Goal: Information Seeking & Learning: Check status

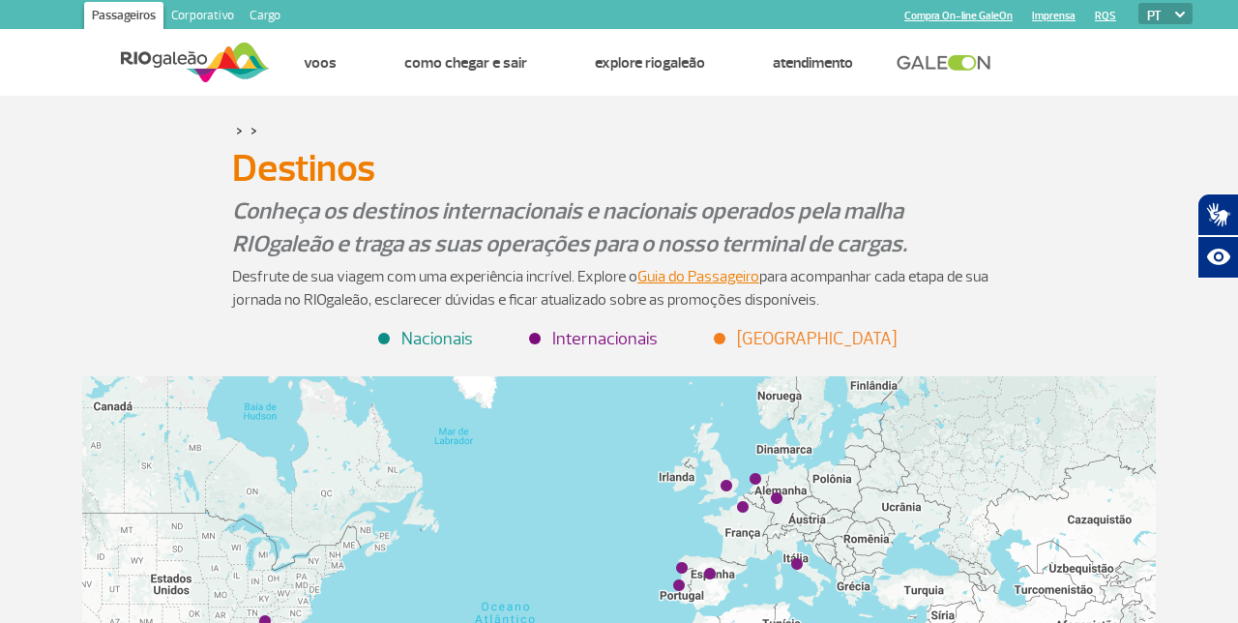
click at [317, 57] on link "Voos" at bounding box center [320, 62] width 33 height 19
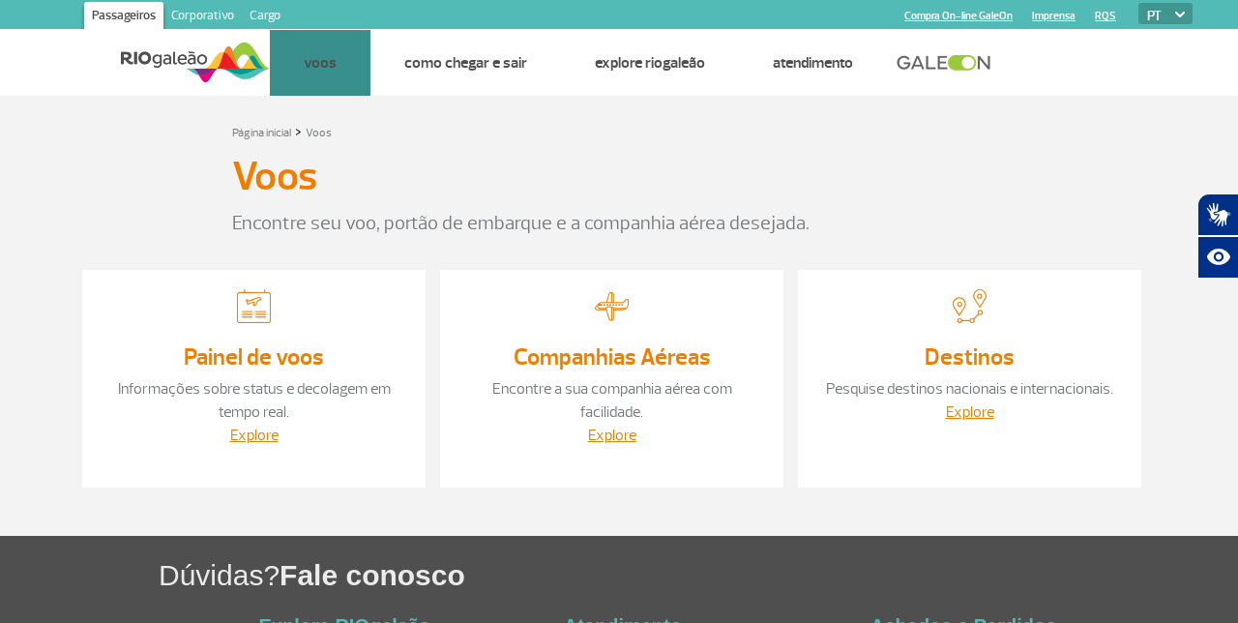
click at [0, 0] on link "Painel de voos" at bounding box center [0, 0] width 0 height 0
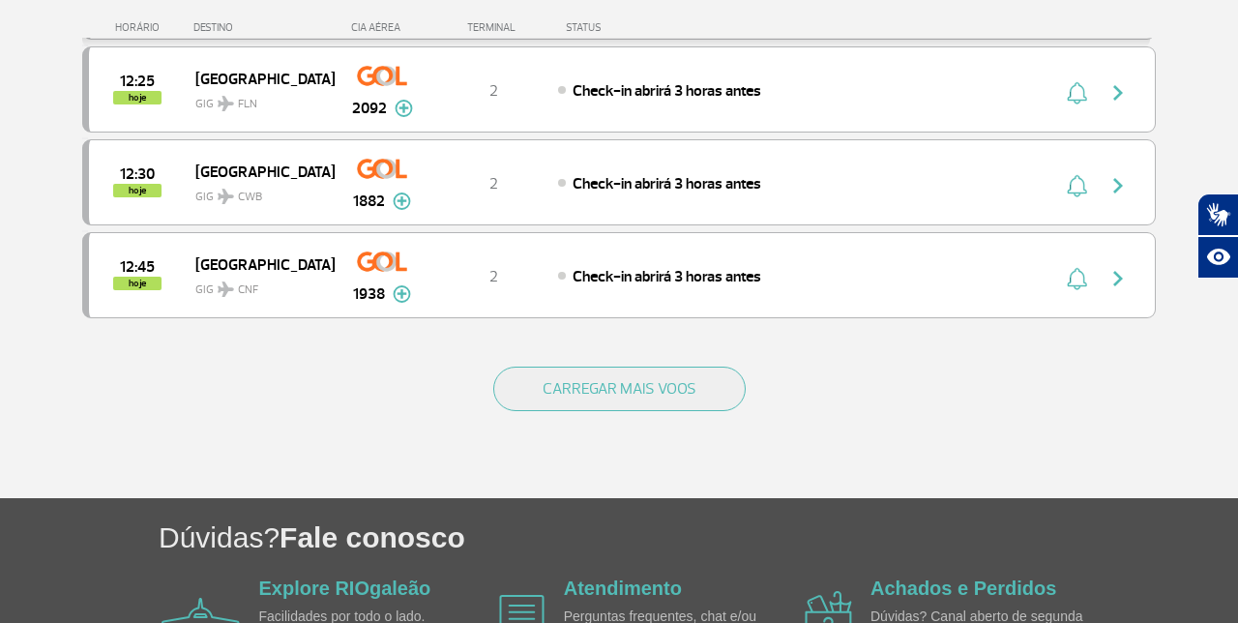
scroll to position [1891, 0]
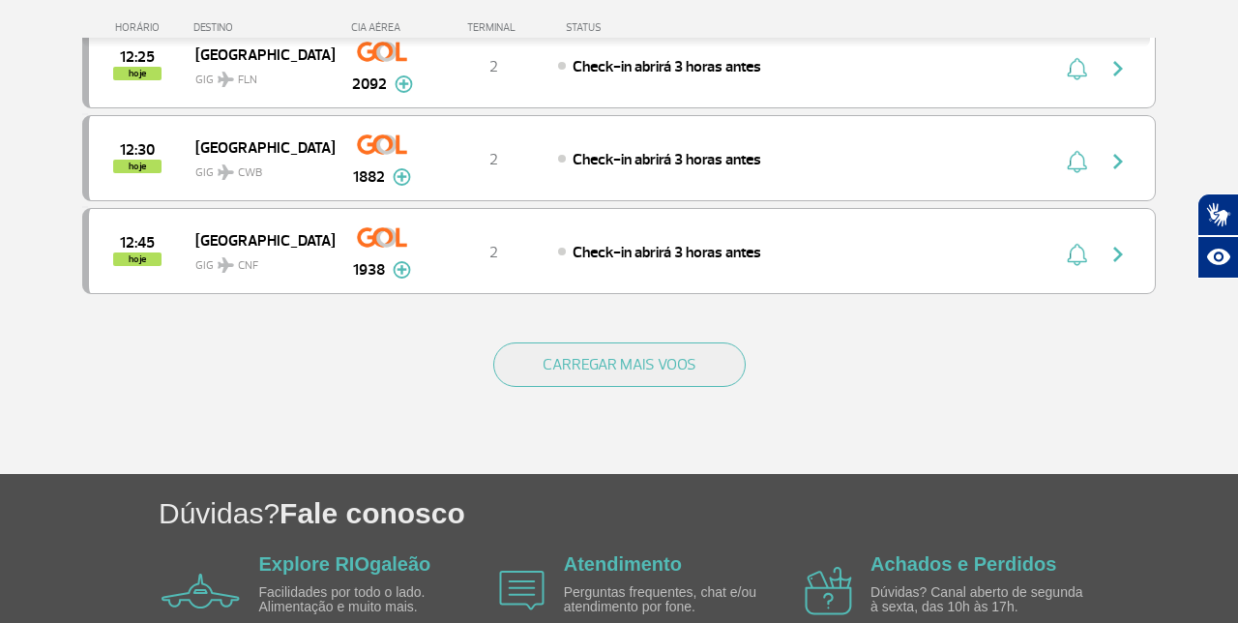
click at [665, 342] on button "CARREGAR MAIS VOOS" at bounding box center [619, 364] width 252 height 44
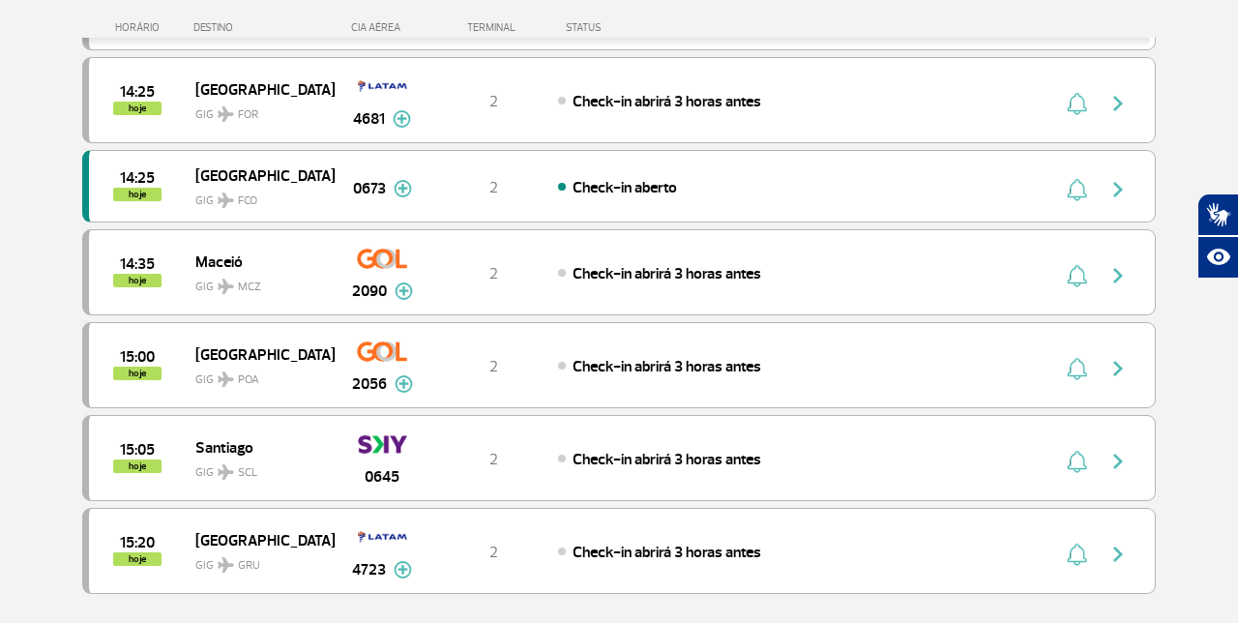
scroll to position [3708, 0]
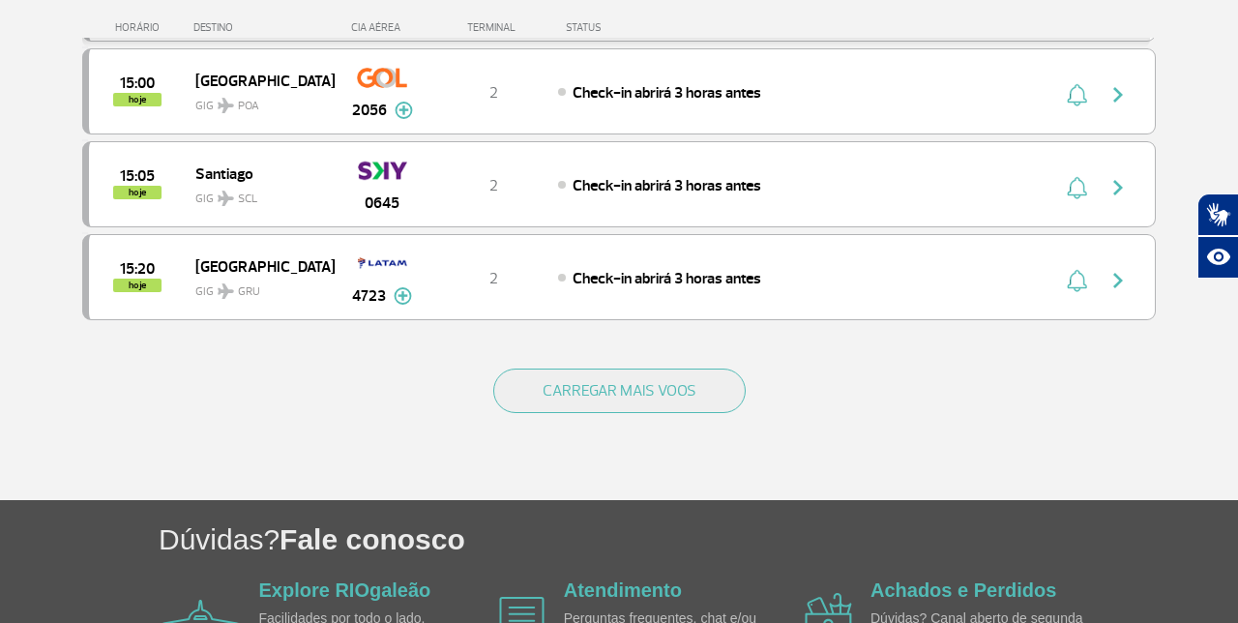
click at [635, 368] on button "CARREGAR MAIS VOOS" at bounding box center [619, 390] width 252 height 44
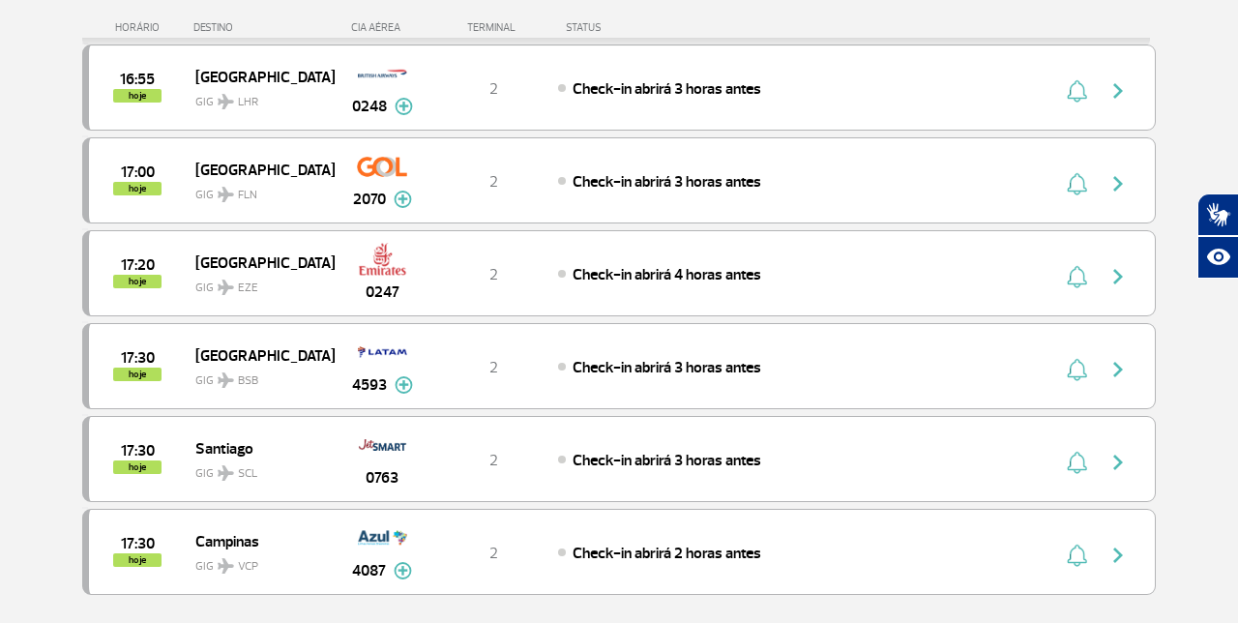
scroll to position [5306, 0]
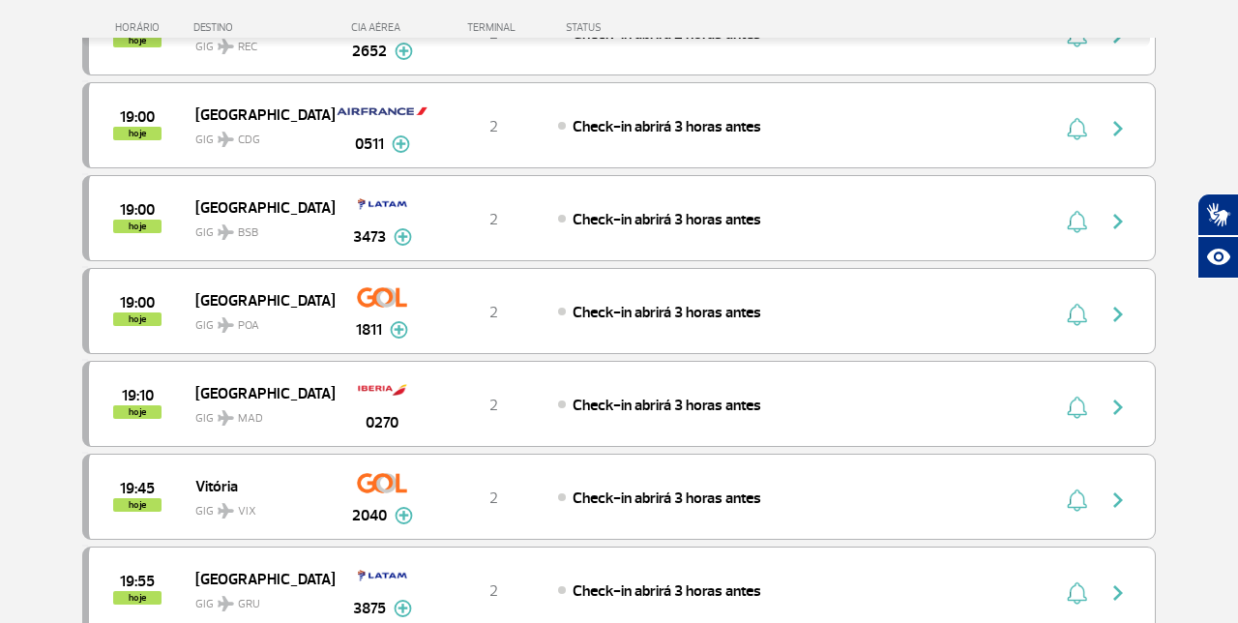
scroll to position [6645, 0]
click at [219, 400] on span "GIG MAD" at bounding box center [257, 414] width 124 height 28
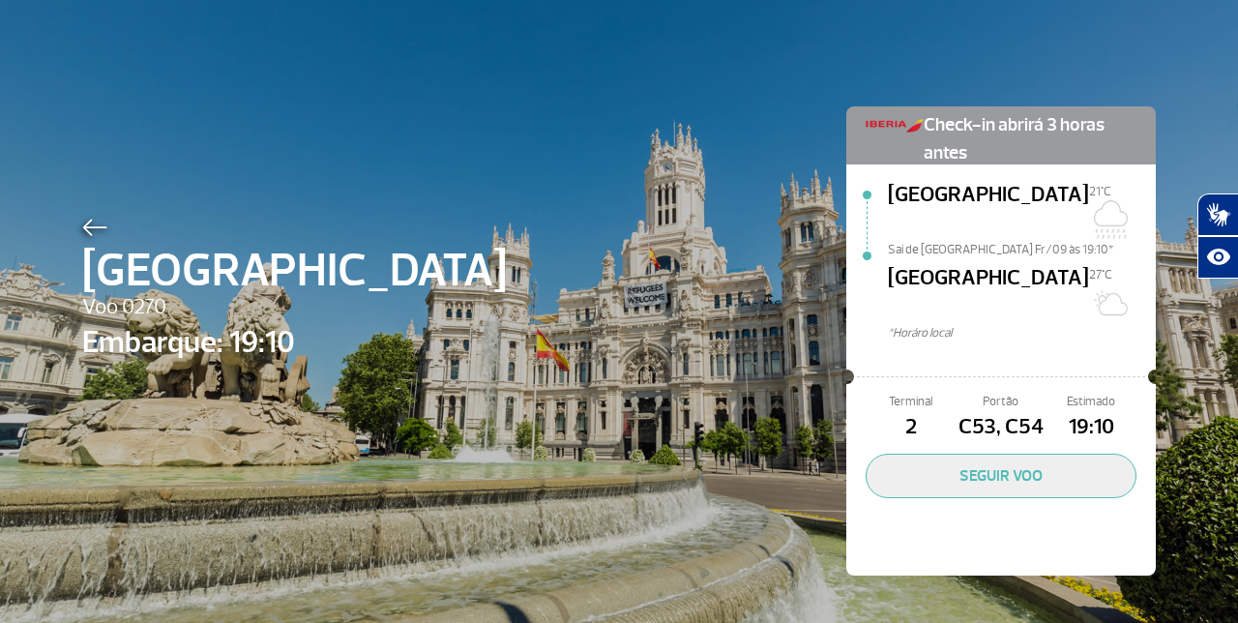
click at [1030, 454] on button "SEGUIR VOO" at bounding box center [1001, 476] width 271 height 44
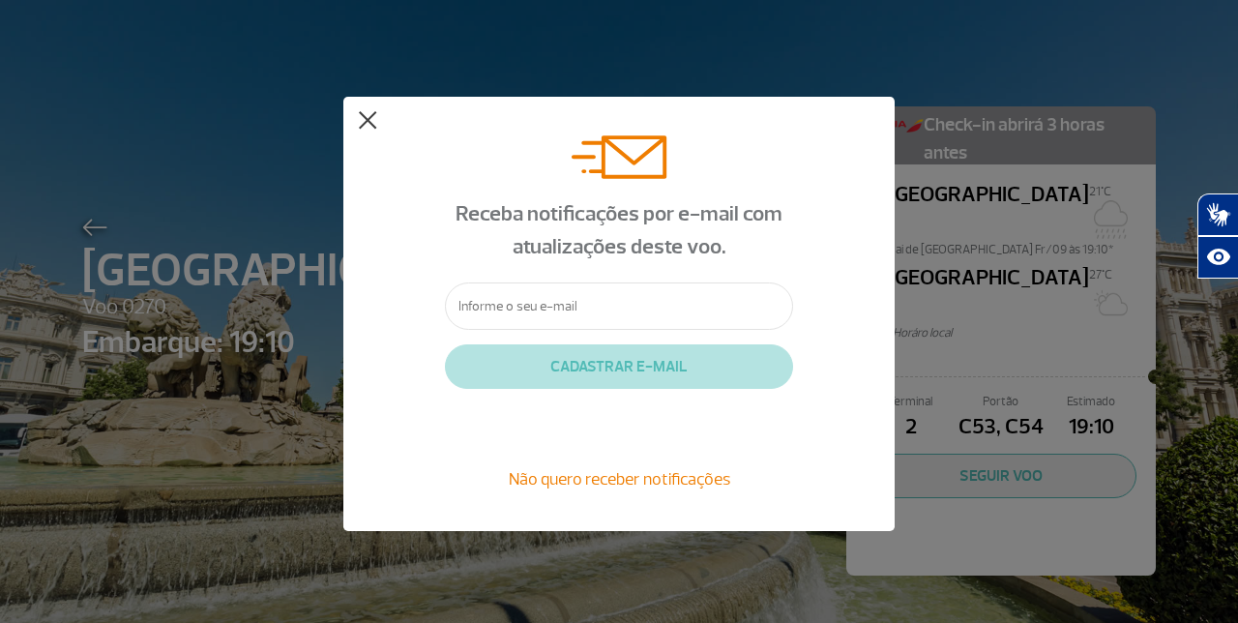
click at [372, 122] on button at bounding box center [367, 120] width 19 height 19
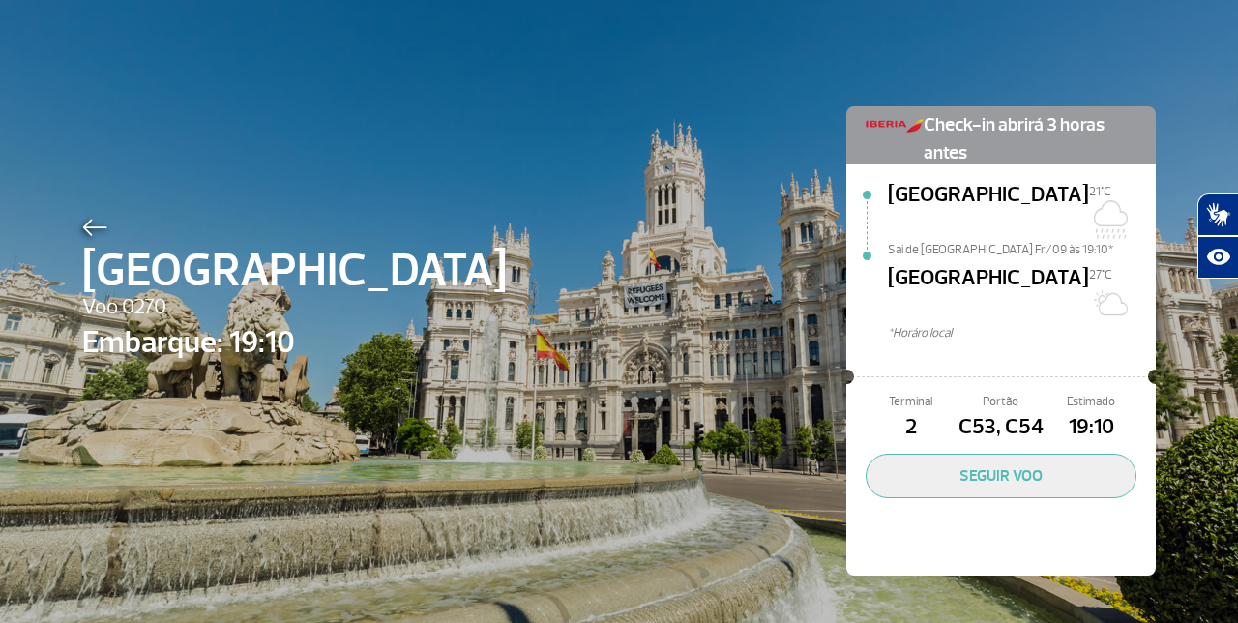
click at [1012, 411] on span "C53, C54" at bounding box center [1001, 427] width 90 height 33
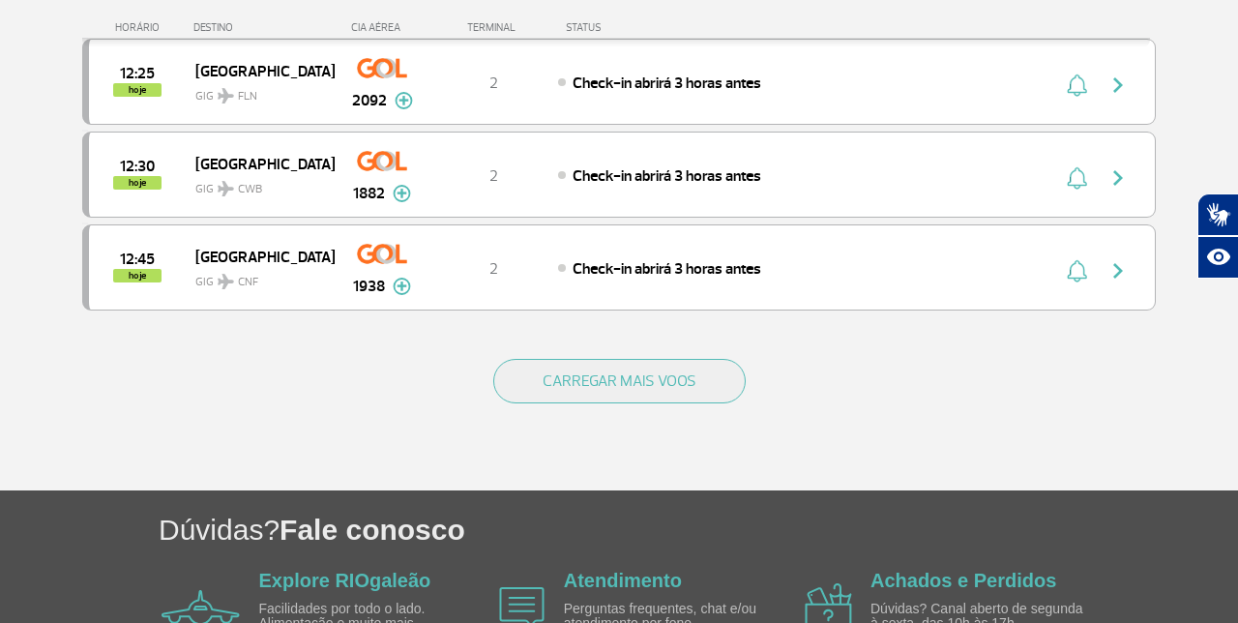
scroll to position [1891, 0]
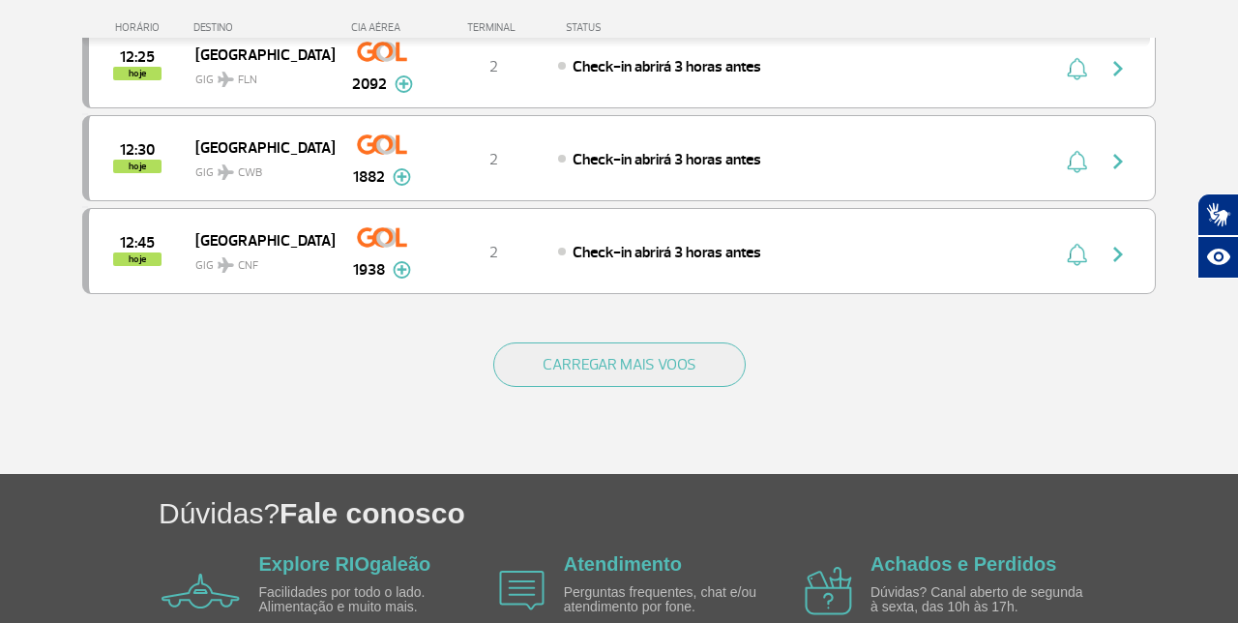
click at [650, 345] on button "CARREGAR MAIS VOOS" at bounding box center [619, 364] width 252 height 44
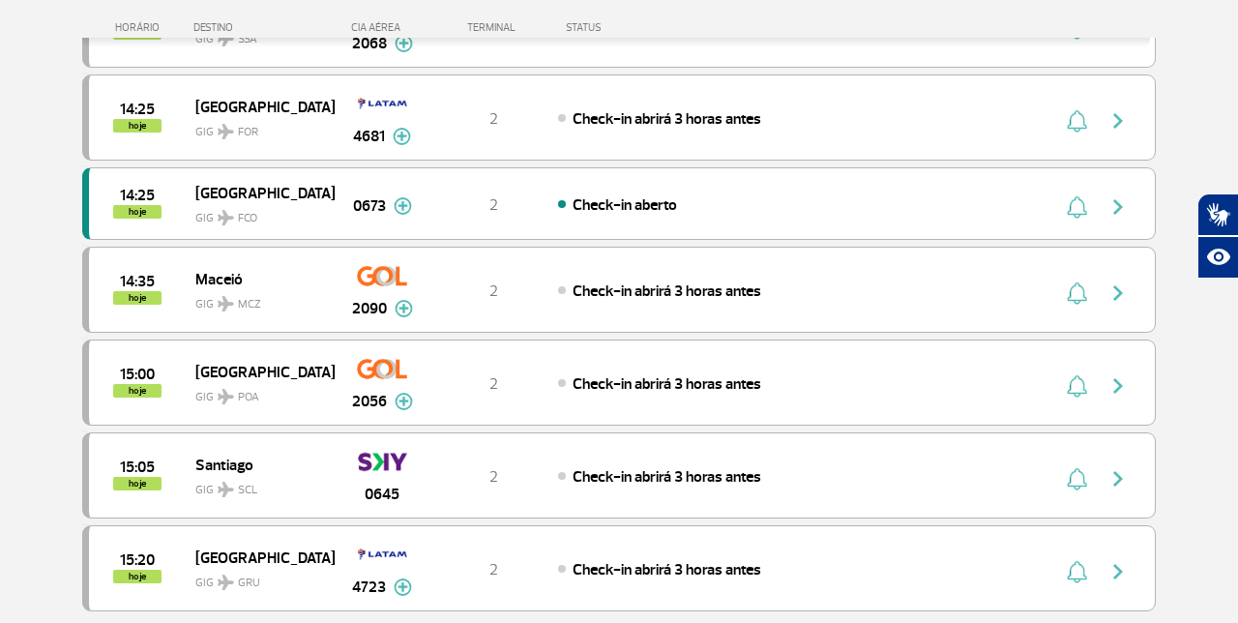
scroll to position [3708, 0]
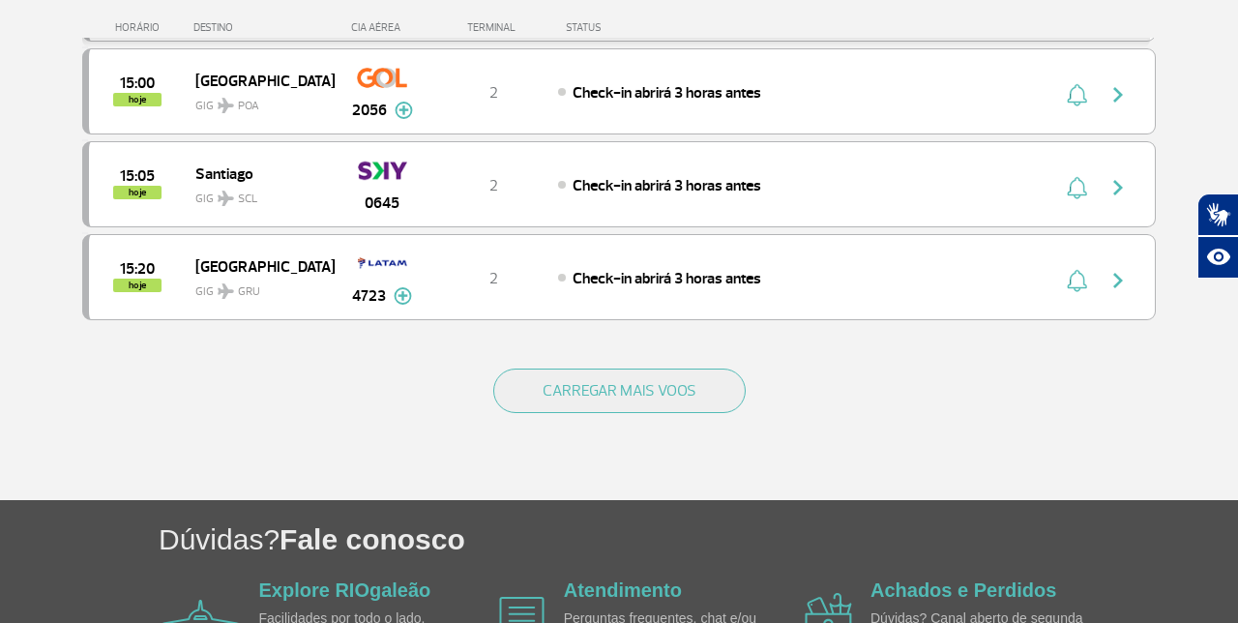
click at [671, 368] on button "CARREGAR MAIS VOOS" at bounding box center [619, 390] width 252 height 44
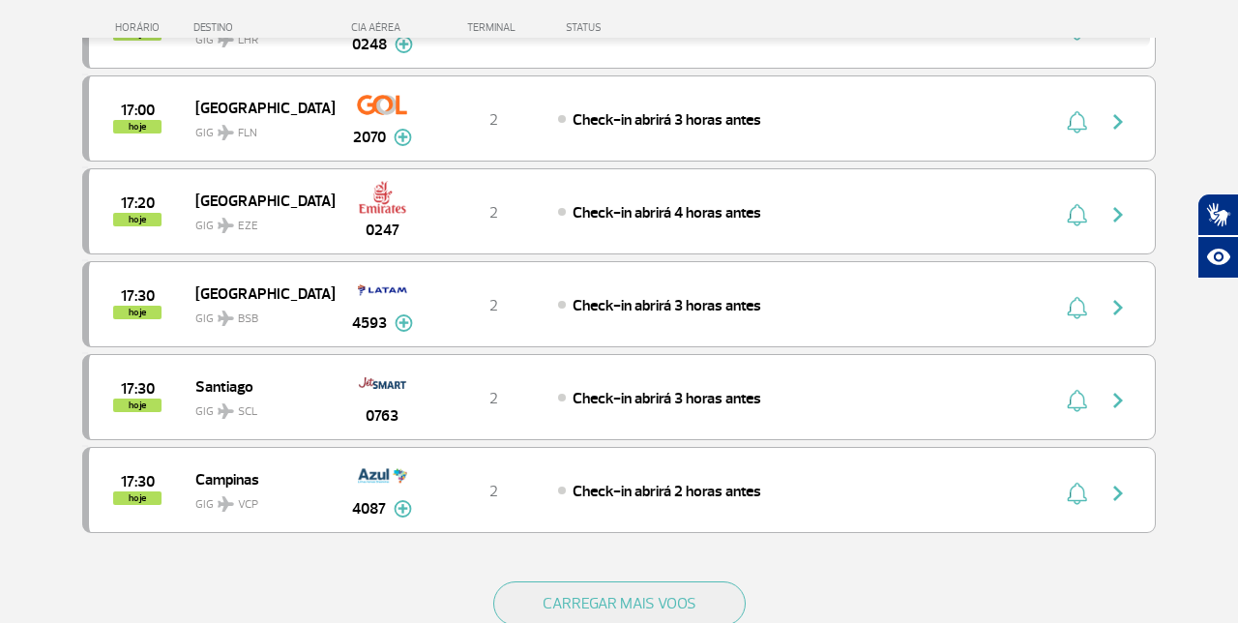
scroll to position [5540, 0]
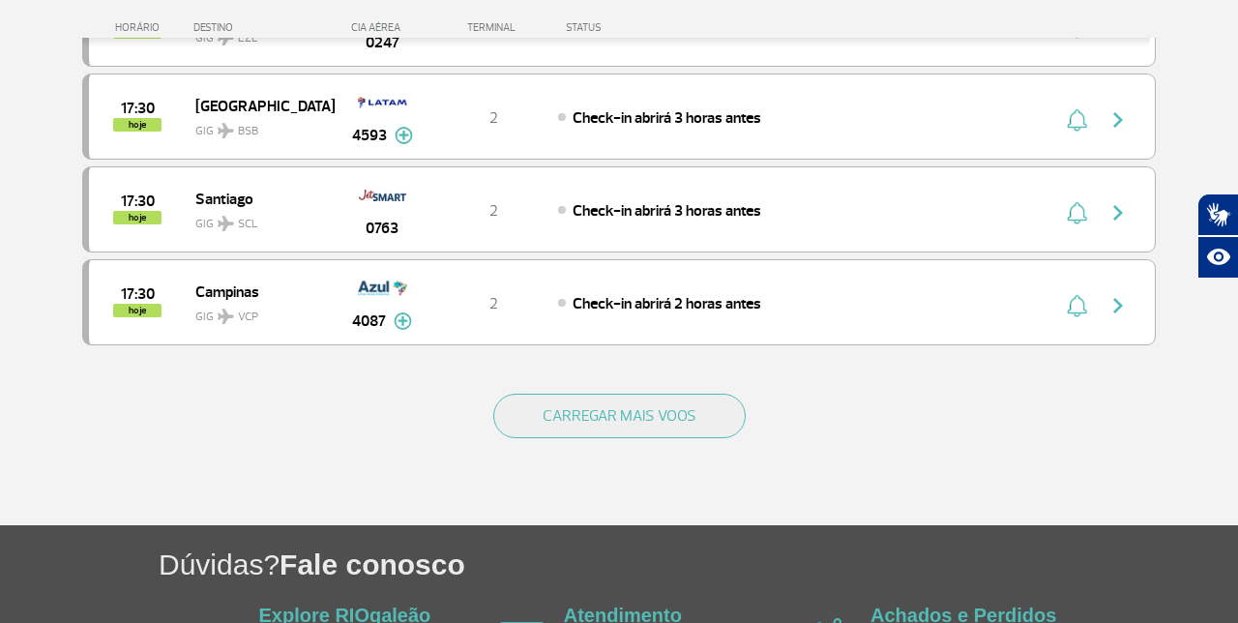
click at [651, 394] on button "CARREGAR MAIS VOOS" at bounding box center [619, 416] width 252 height 44
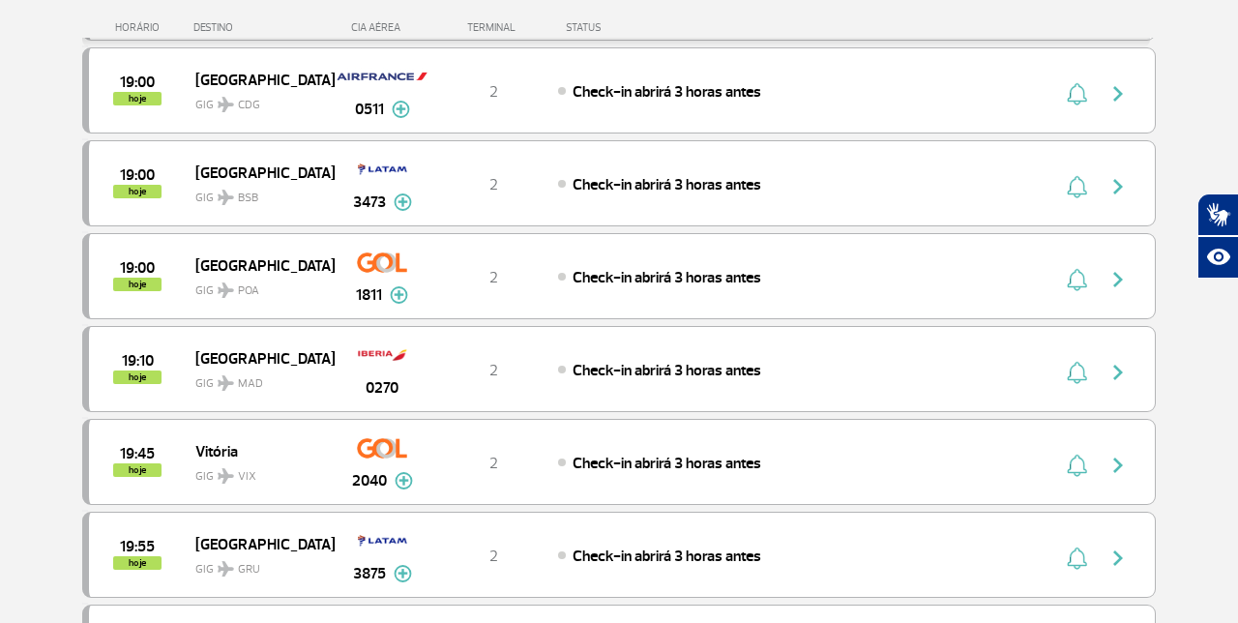
scroll to position [6647, 0]
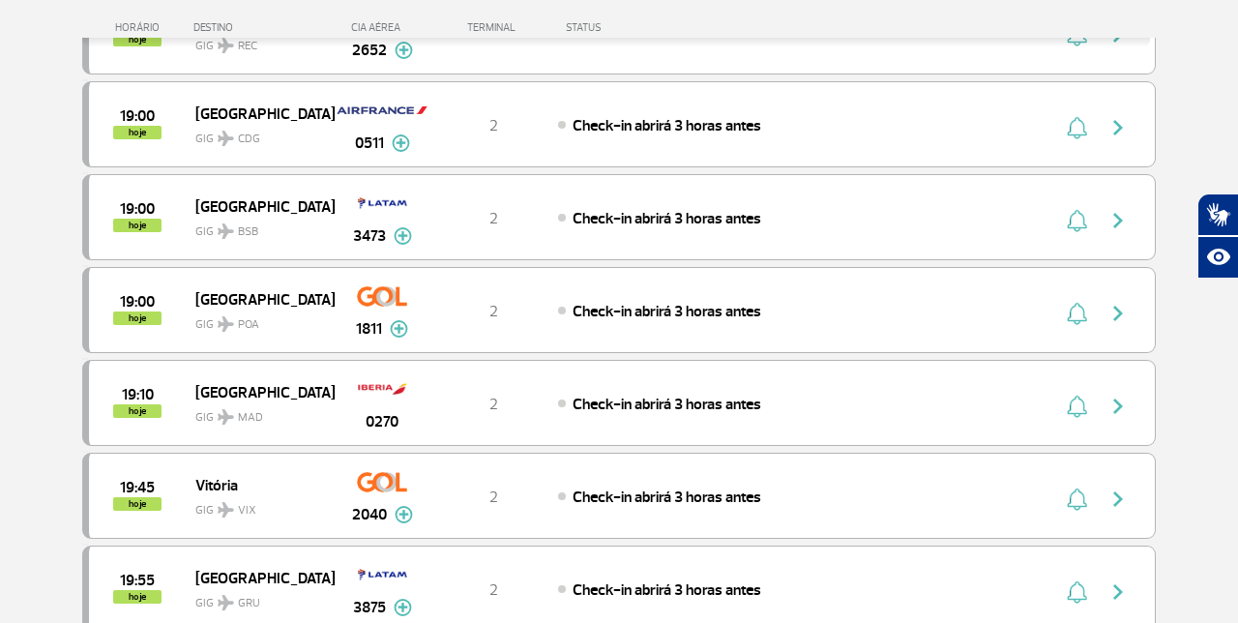
click at [244, 398] on span "GIG MAD" at bounding box center [257, 412] width 124 height 28
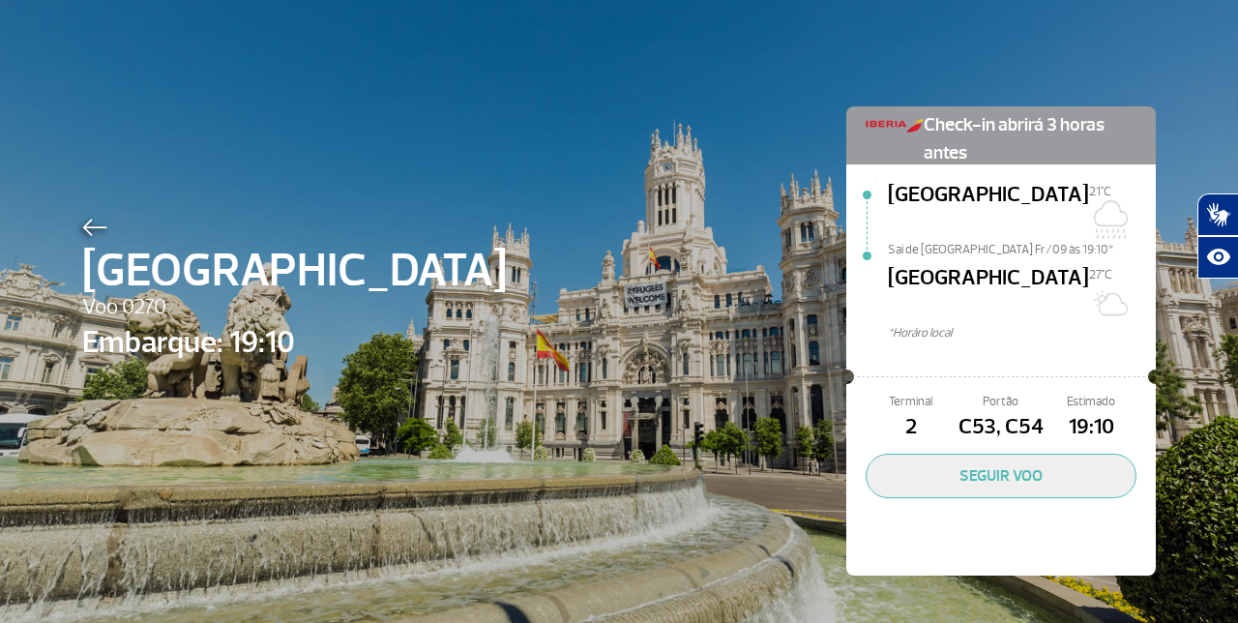
click at [91, 233] on img at bounding box center [94, 227] width 25 height 17
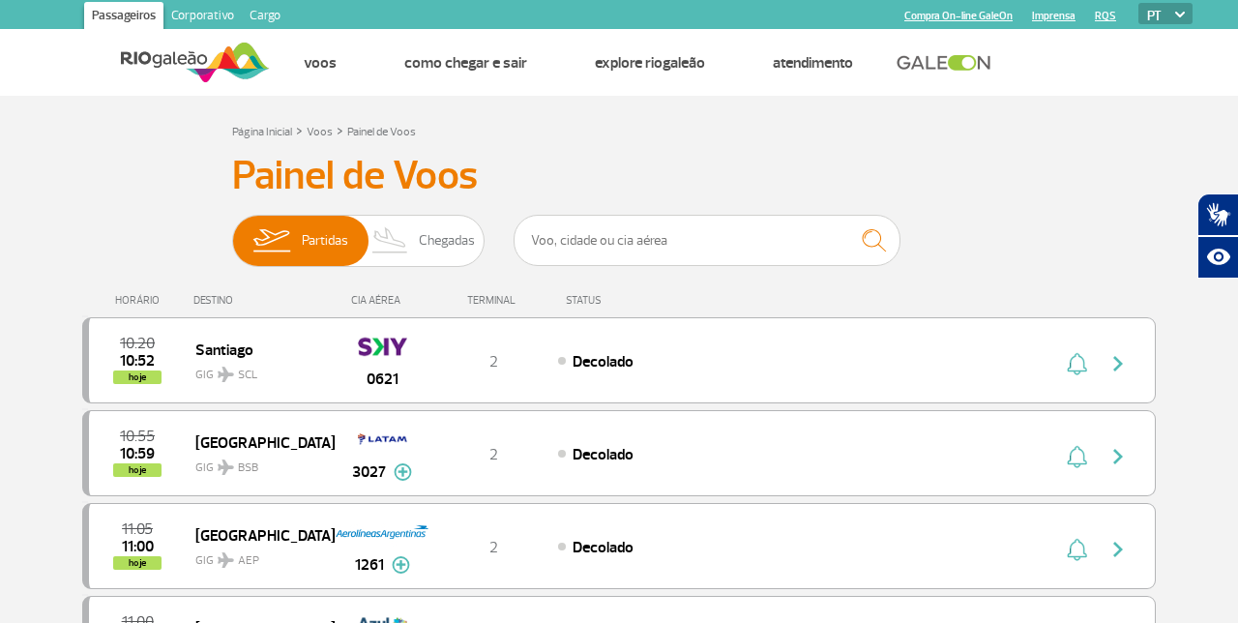
click at [333, 58] on link "Voos" at bounding box center [320, 62] width 33 height 19
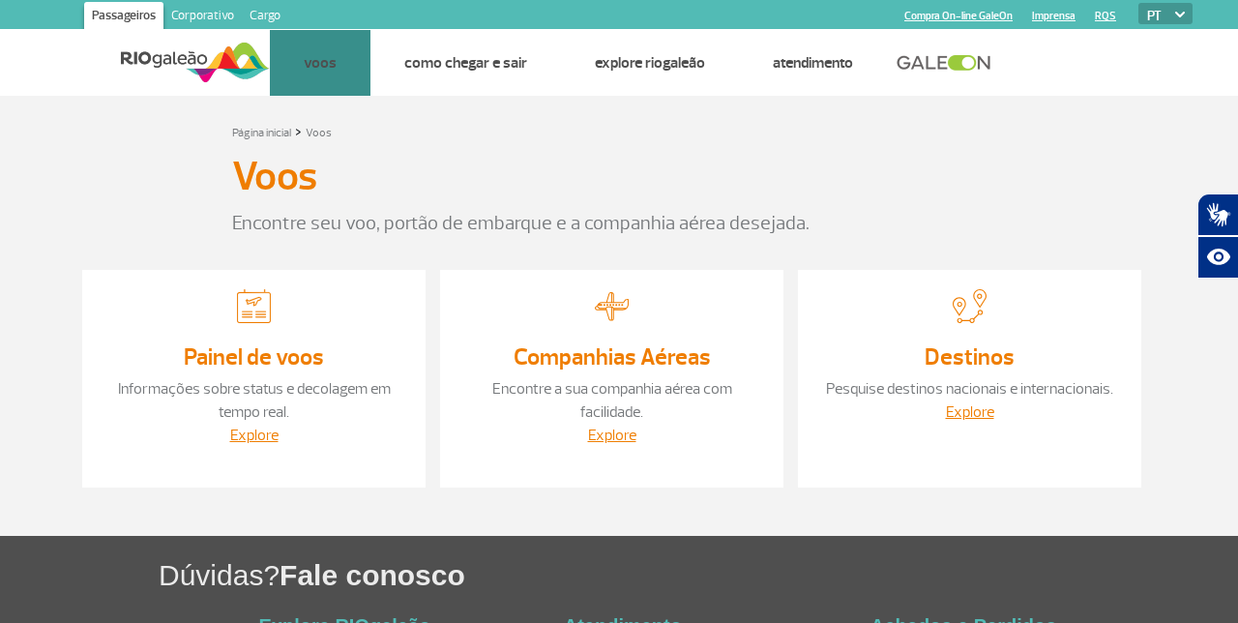
click at [0, 0] on link "Companhias Aéreas" at bounding box center [0, 0] width 0 height 0
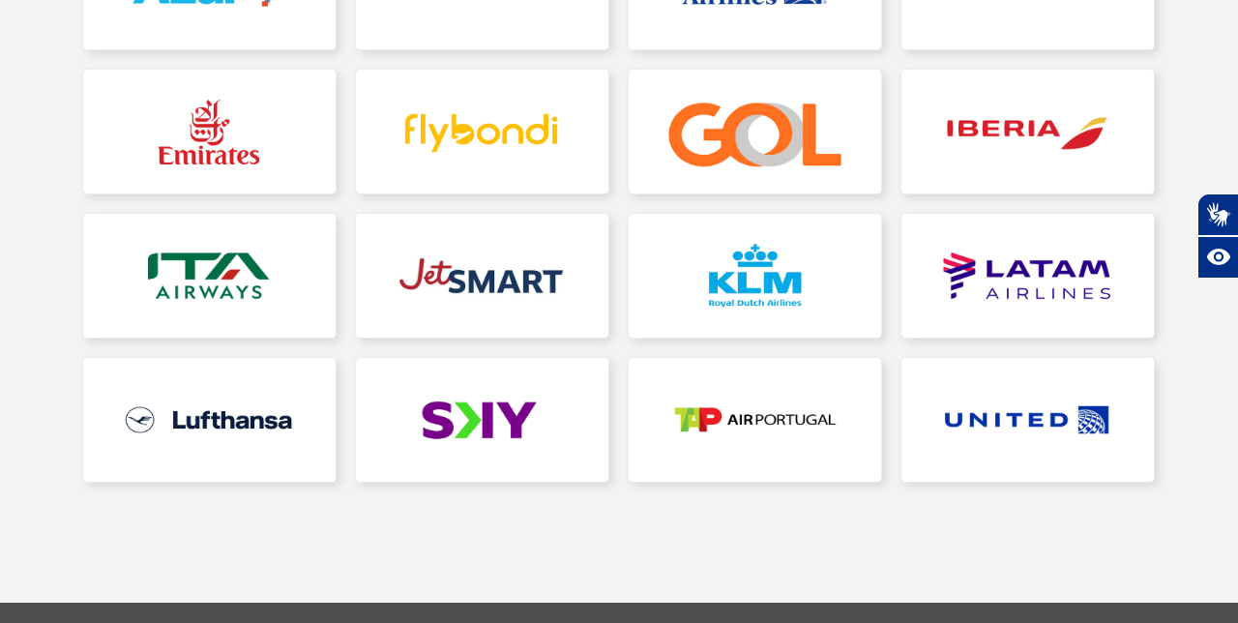
scroll to position [538, 0]
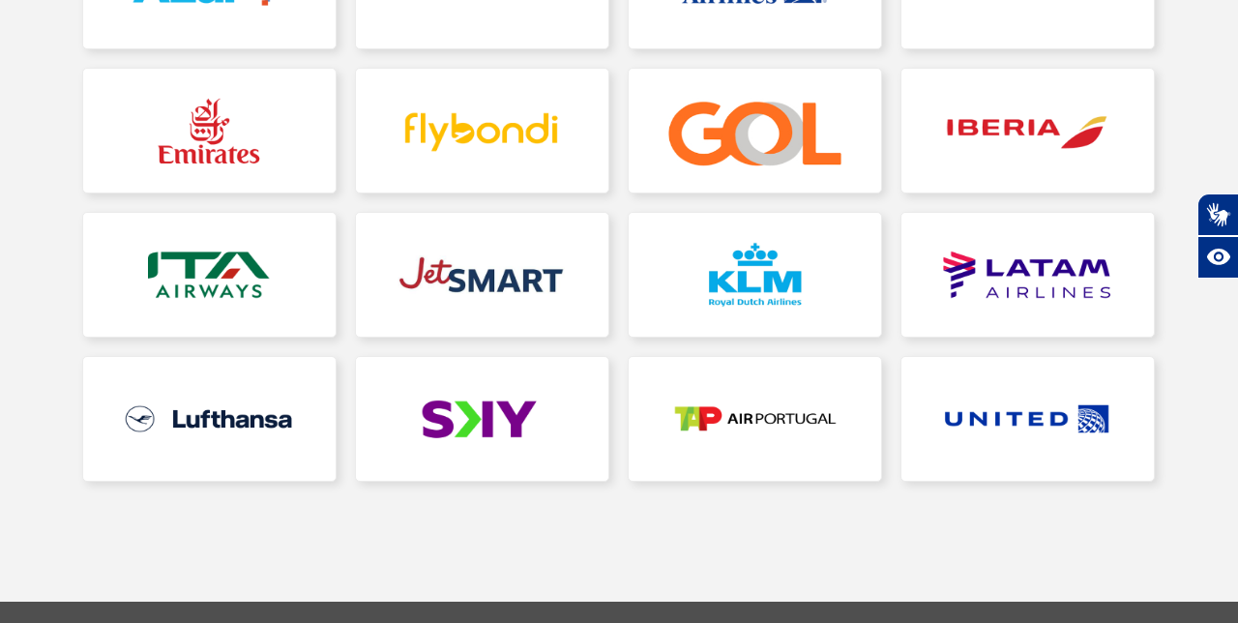
click at [1031, 126] on link at bounding box center [1027, 131] width 252 height 124
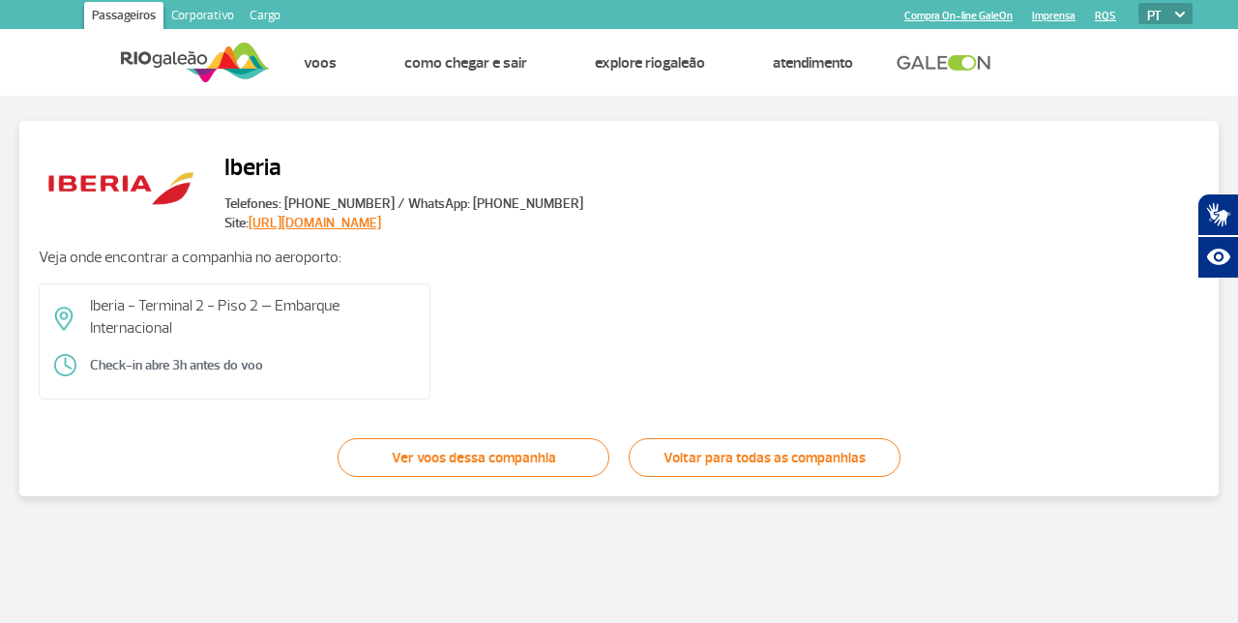
click at [487, 455] on link "Ver voos dessa companhia" at bounding box center [474, 457] width 272 height 39
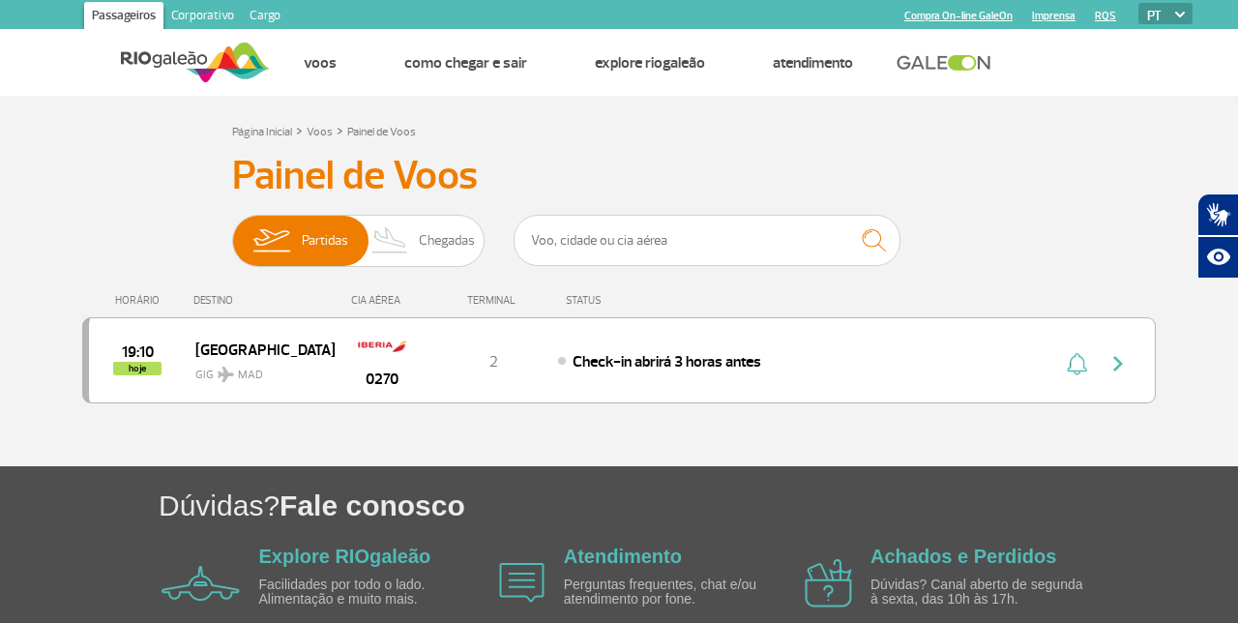
scroll to position [16, 0]
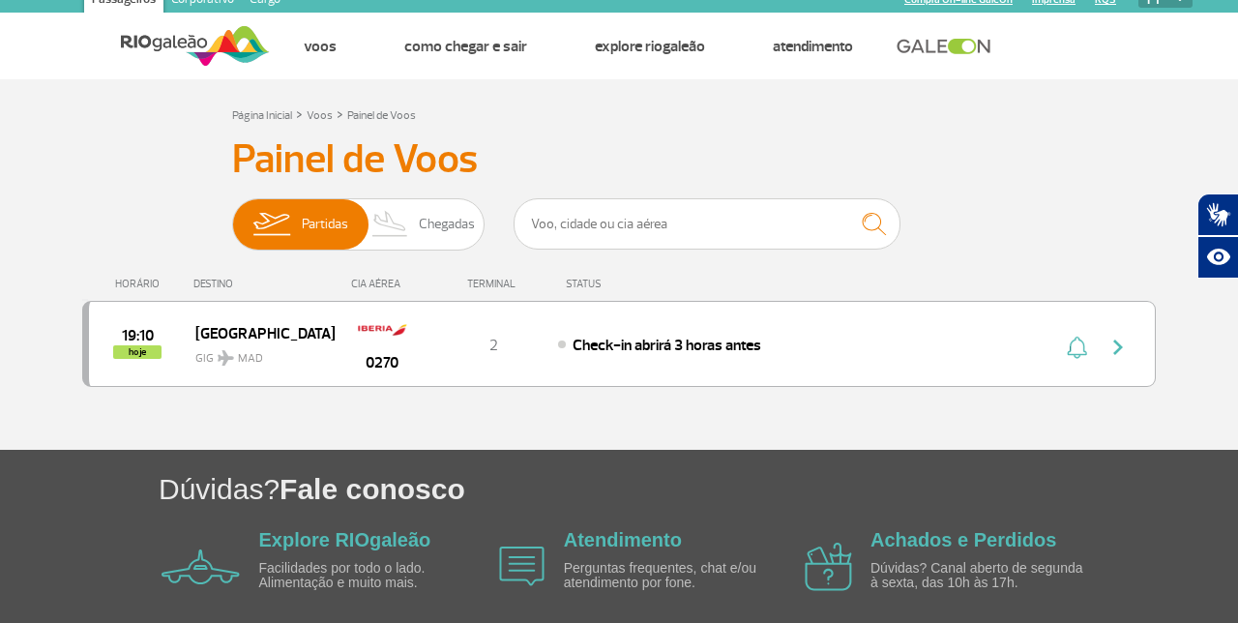
click at [235, 347] on span "GIG MAD" at bounding box center [257, 353] width 124 height 28
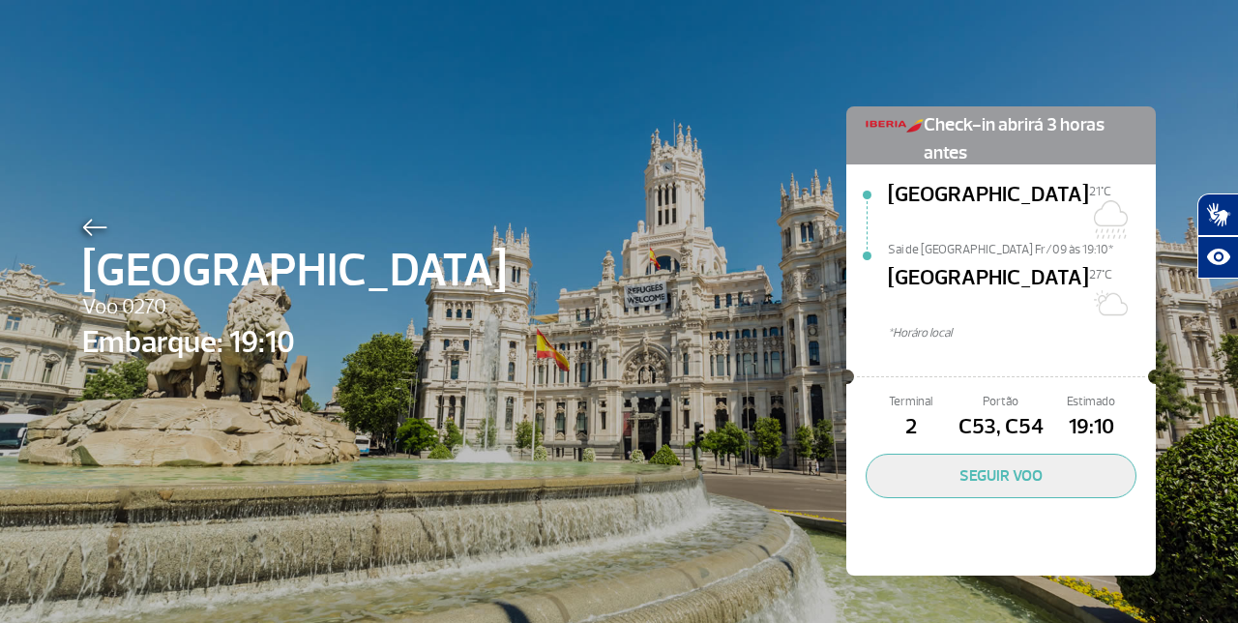
click at [96, 222] on img at bounding box center [94, 227] width 25 height 17
